Goal: Task Accomplishment & Management: Use online tool/utility

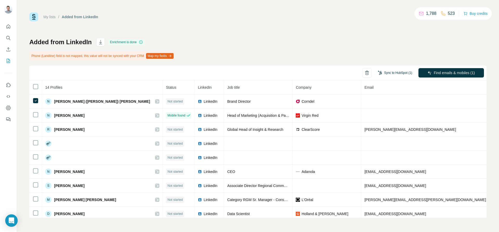
click at [391, 75] on button "Sync to HubSpot (1)" at bounding box center [395, 73] width 42 height 8
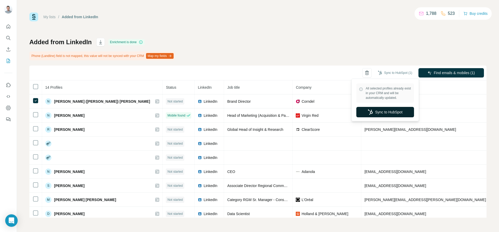
click at [397, 110] on button "Sync to HubSpot" at bounding box center [385, 112] width 58 height 10
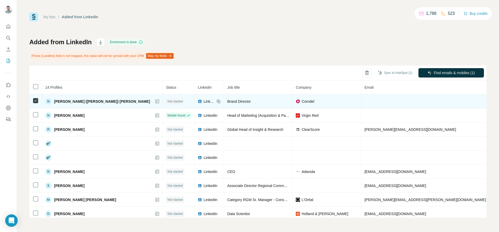
click at [156, 102] on icon at bounding box center [157, 101] width 3 height 4
click at [361, 104] on td at bounding box center [425, 101] width 128 height 14
click at [368, 101] on td at bounding box center [425, 101] width 128 height 14
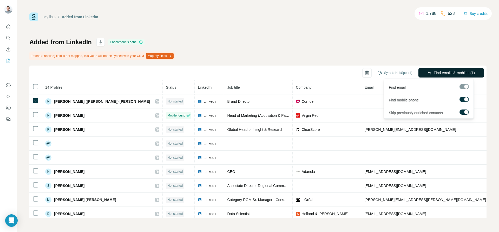
click at [451, 72] on span "Find emails & mobiles (1)" at bounding box center [454, 72] width 41 height 5
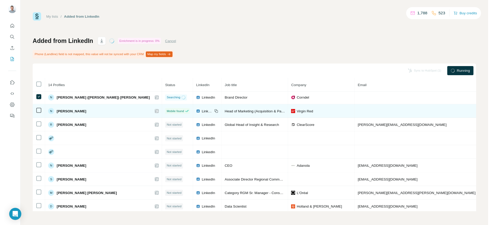
scroll to position [1, 0]
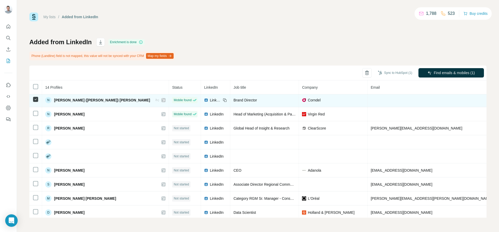
click at [367, 103] on td at bounding box center [431, 100] width 128 height 14
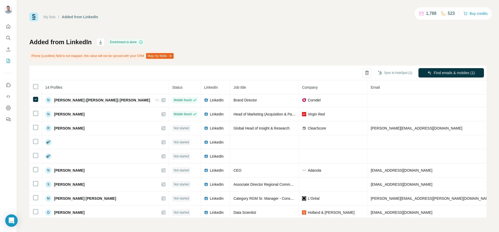
click at [116, 56] on div "Phone (Landline) field is not mapped, this value will not be synced with your C…" at bounding box center [101, 55] width 145 height 9
click at [166, 55] on button "Map my fields" at bounding box center [160, 56] width 28 height 6
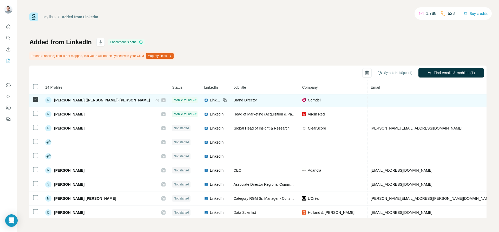
click at [308, 101] on span "Corndel" at bounding box center [314, 99] width 13 height 5
click at [367, 101] on td at bounding box center [431, 100] width 128 height 14
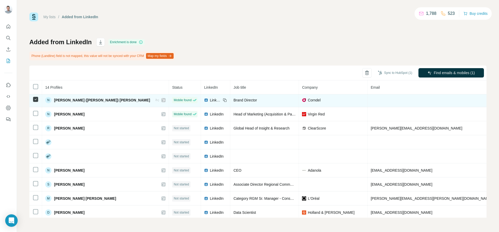
click at [367, 101] on td at bounding box center [431, 100] width 128 height 14
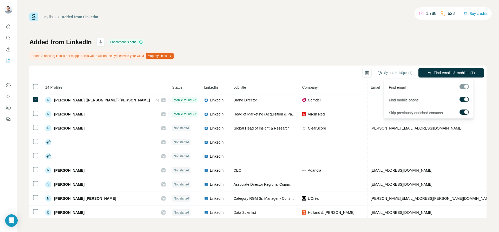
click at [466, 98] on div at bounding box center [466, 99] width 4 height 4
click at [465, 111] on div at bounding box center [466, 112] width 4 height 4
click at [461, 71] on span "Find emails (1)" at bounding box center [463, 72] width 24 height 5
